Goal: Check status: Check status

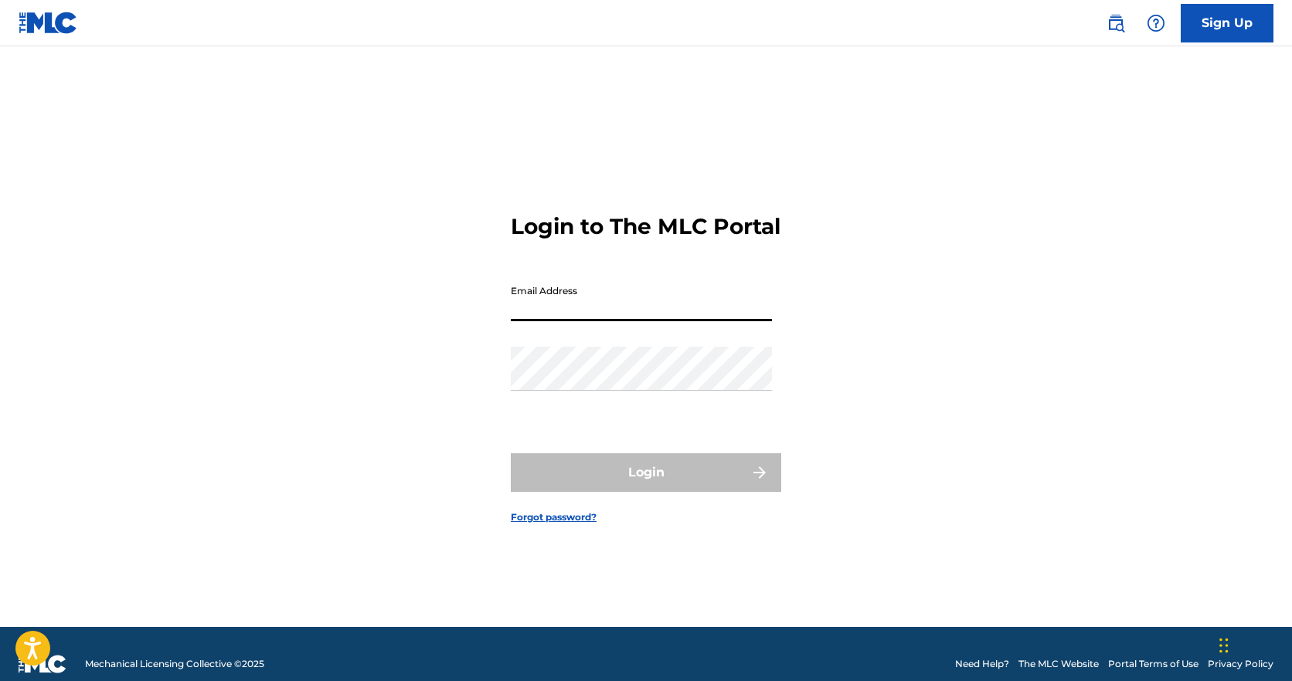
type input "[PERSON_NAME][EMAIL_ADDRESS][DOMAIN_NAME]"
click at [646, 486] on button "Login" at bounding box center [646, 472] width 270 height 39
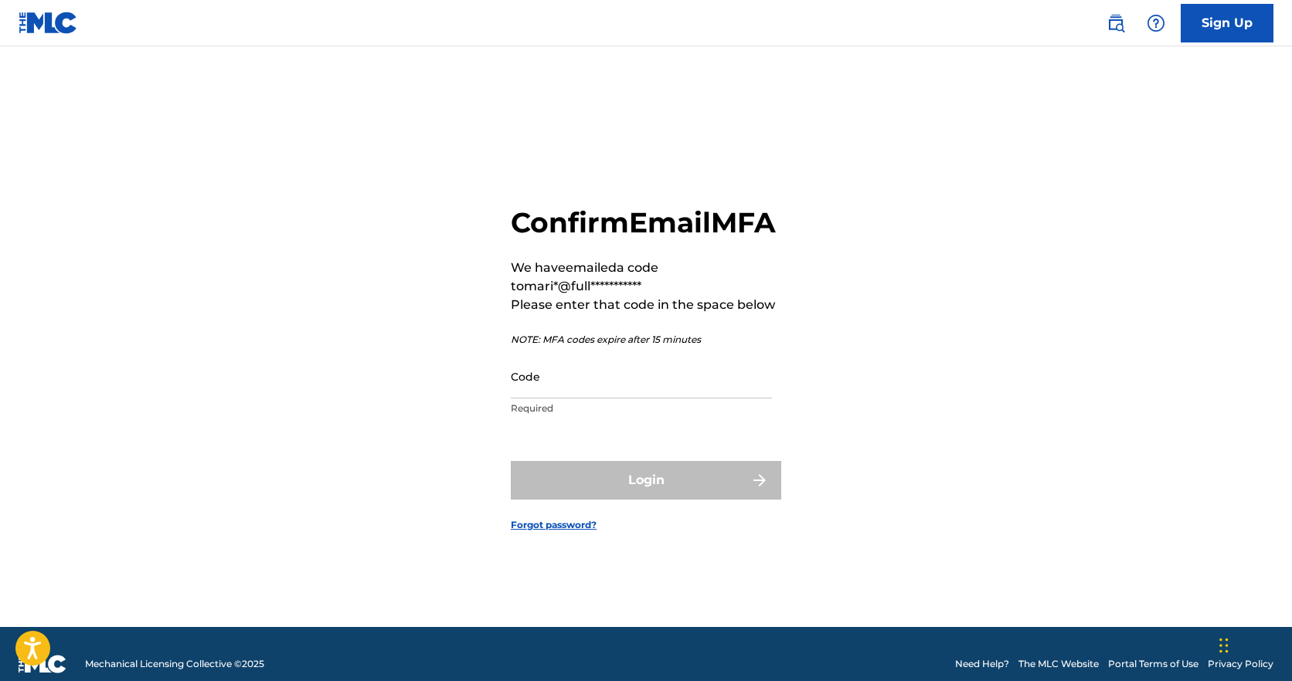
click at [554, 386] on input "Code" at bounding box center [641, 377] width 261 height 44
click at [564, 399] on input "Code" at bounding box center [641, 377] width 261 height 44
paste input "793576"
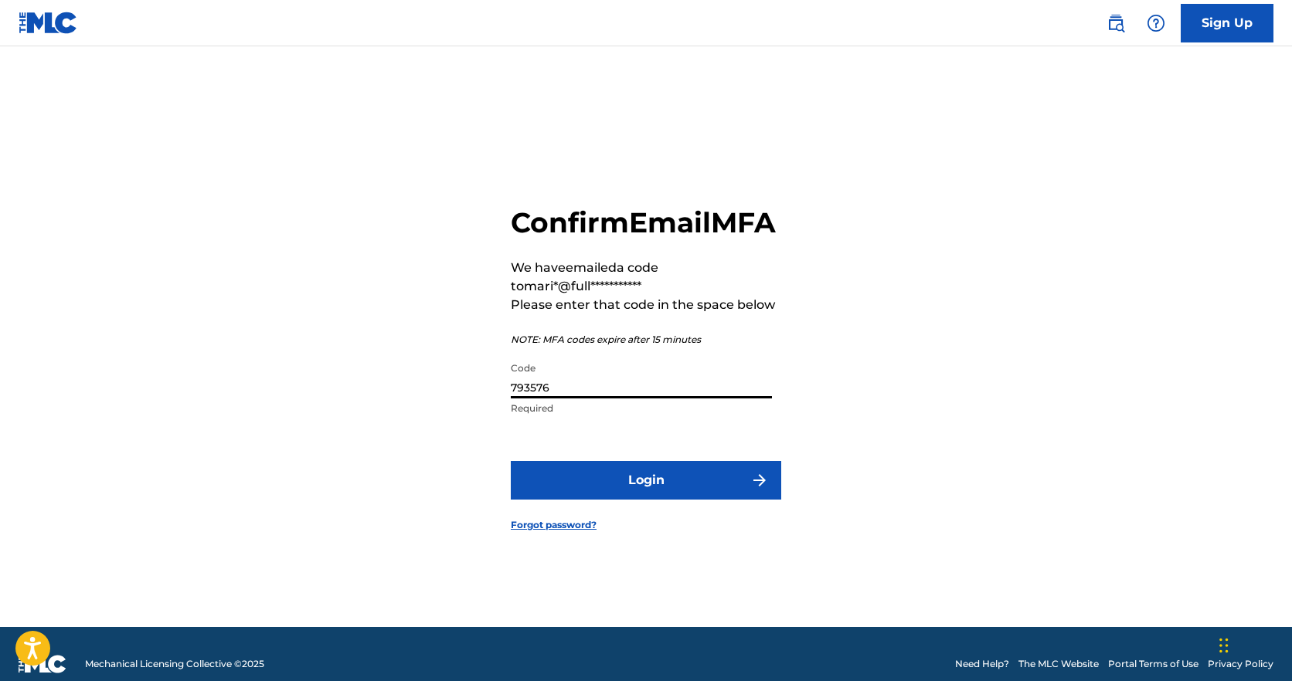
type input "793576"
click at [640, 500] on button "Login" at bounding box center [646, 480] width 270 height 39
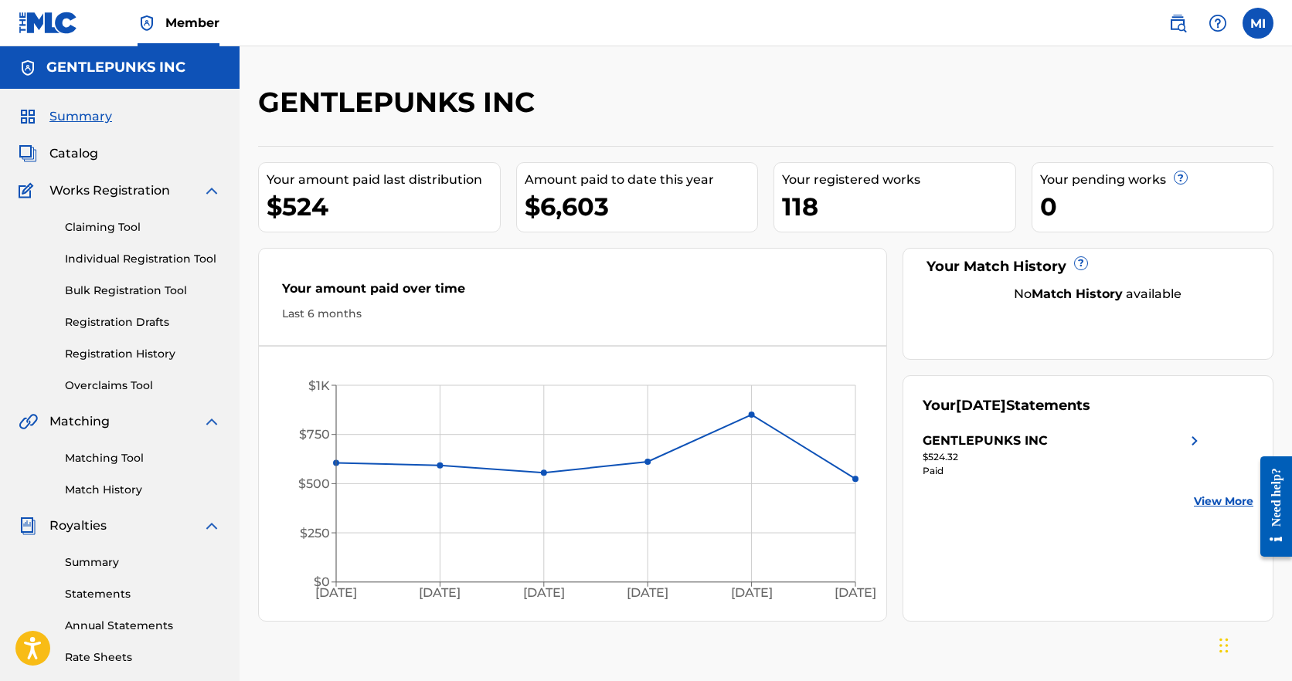
click at [117, 348] on link "Registration History" at bounding box center [143, 354] width 156 height 16
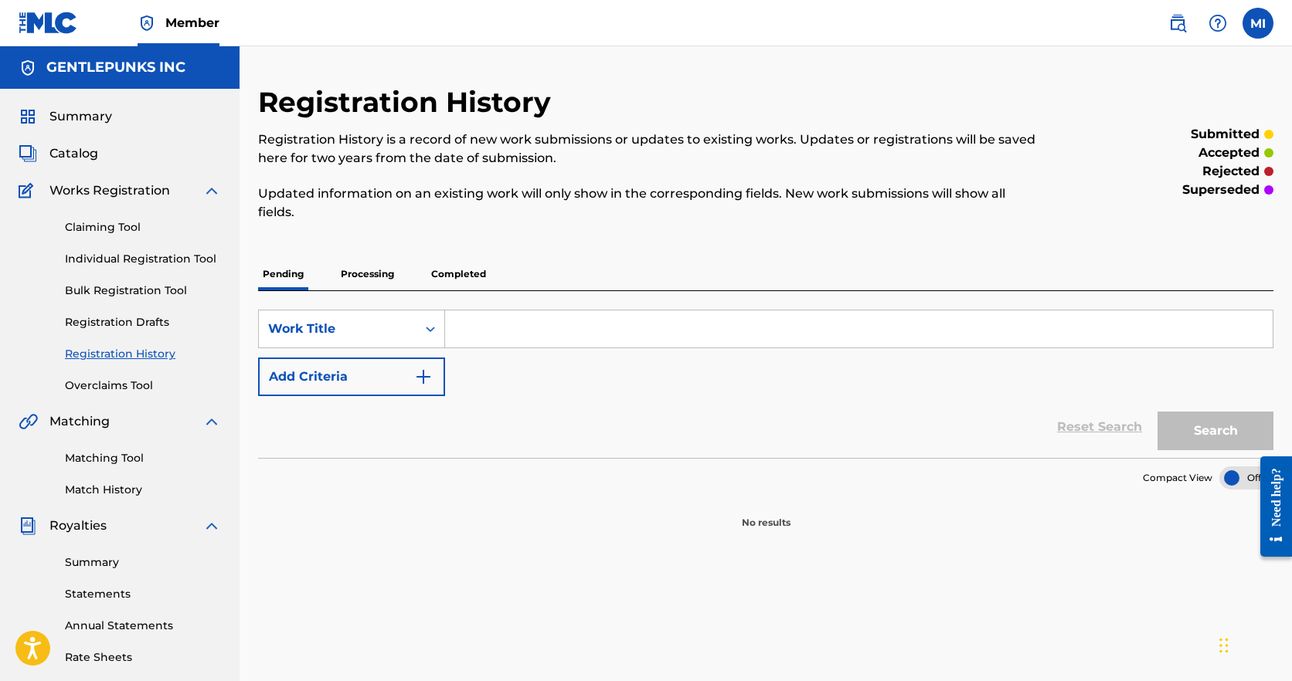
click at [460, 266] on p "Completed" at bounding box center [458, 274] width 64 height 32
